Goal: Information Seeking & Learning: Learn about a topic

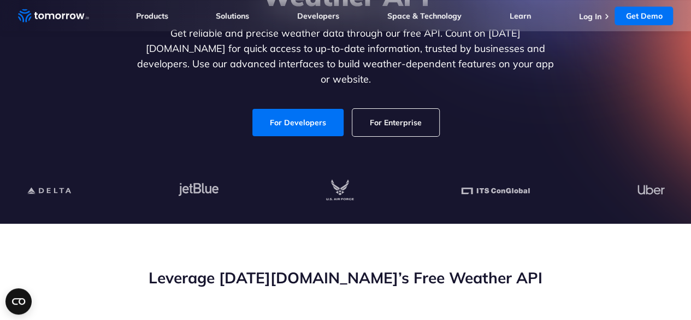
scroll to position [171, 0]
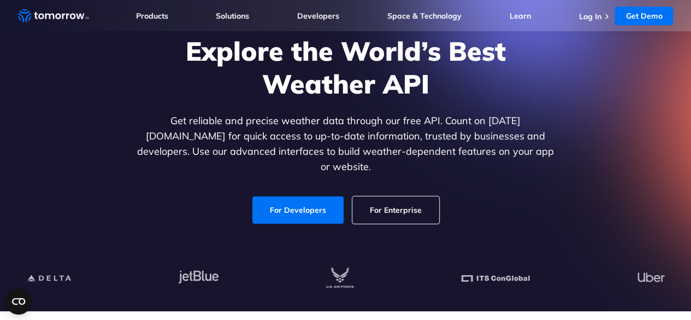
scroll to position [81, 0]
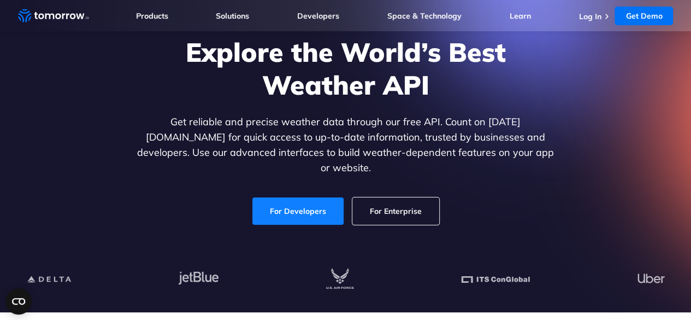
click at [292, 200] on link "For Developers" at bounding box center [297, 210] width 91 height 27
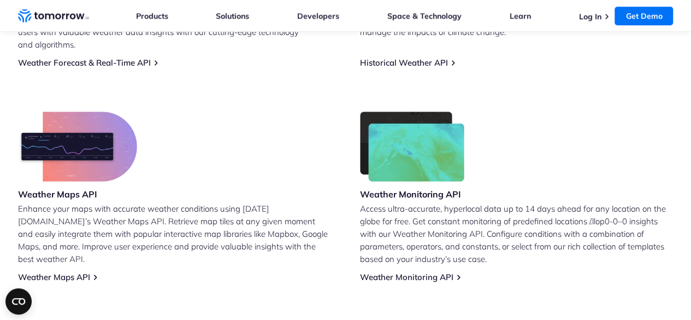
scroll to position [639, 0]
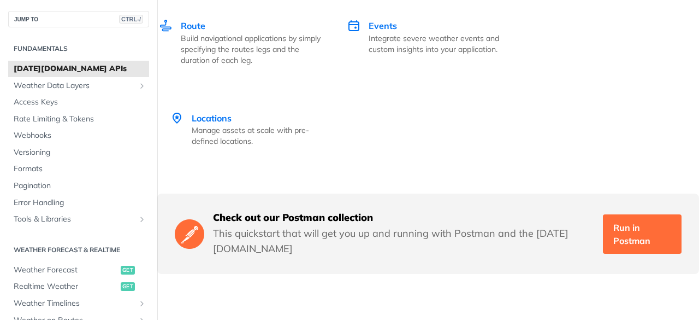
scroll to position [2341, 0]
